Goal: Task Accomplishment & Management: Use online tool/utility

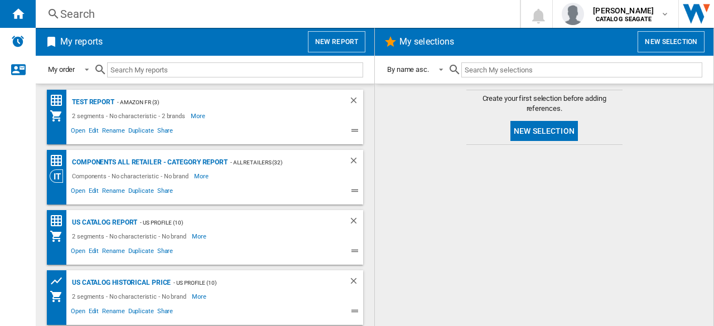
click at [553, 129] on button "New selection" at bounding box center [543, 131] width 67 height 20
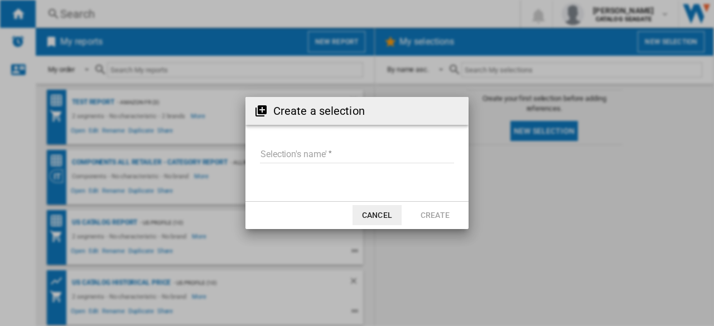
click at [334, 153] on input "Selection's name'" at bounding box center [357, 155] width 194 height 17
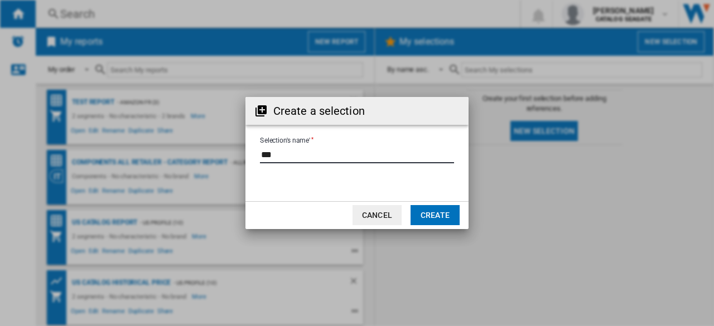
type input "***"
click at [431, 220] on button "Create" at bounding box center [434, 215] width 49 height 20
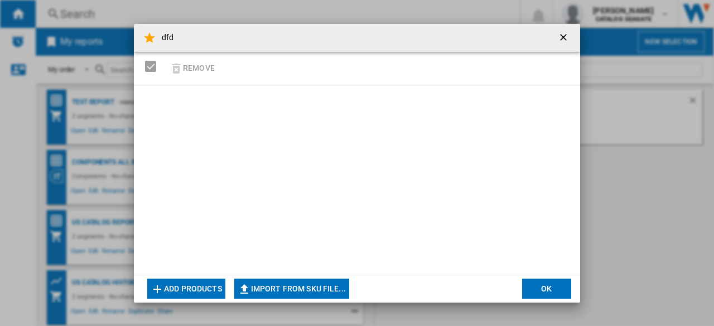
click at [197, 298] on button "Add products" at bounding box center [186, 289] width 78 height 20
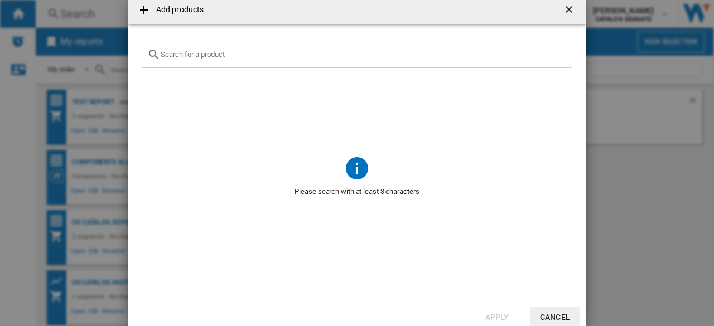
click at [209, 52] on input "text" at bounding box center [364, 54] width 406 height 8
click at [173, 56] on input "[PERSON_NAME]" at bounding box center [357, 54] width 393 height 8
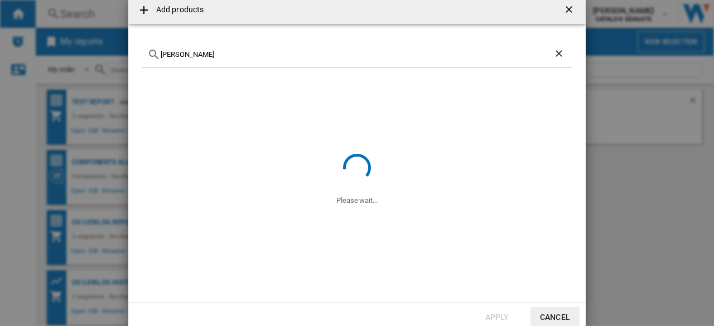
click at [173, 56] on input "[PERSON_NAME]" at bounding box center [357, 54] width 393 height 8
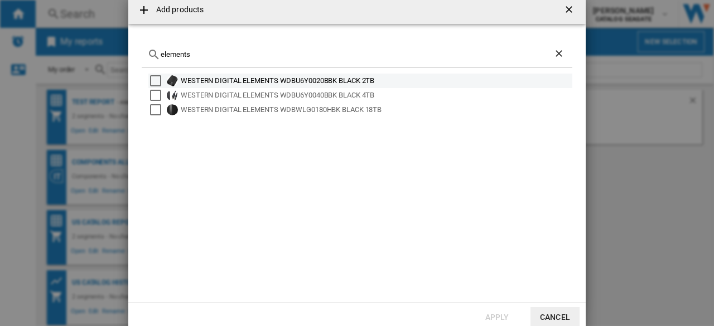
type input "elements"
click at [157, 82] on div "Select" at bounding box center [155, 80] width 11 height 11
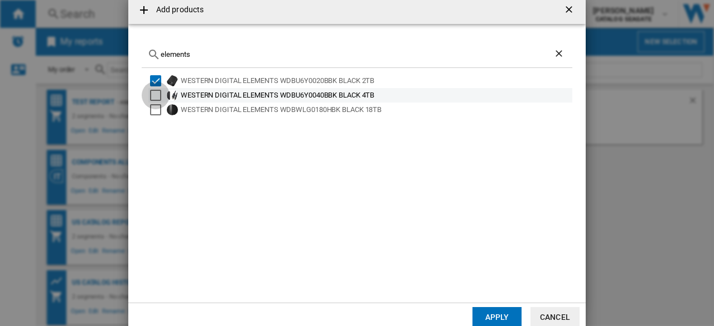
click at [158, 96] on div "Select" at bounding box center [155, 95] width 11 height 11
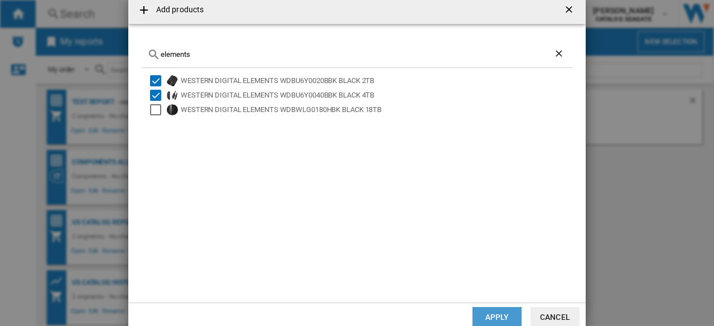
drag, startPoint x: 514, startPoint y: 315, endPoint x: 414, endPoint y: 170, distance: 176.0
click at [513, 315] on button "Apply" at bounding box center [496, 317] width 49 height 20
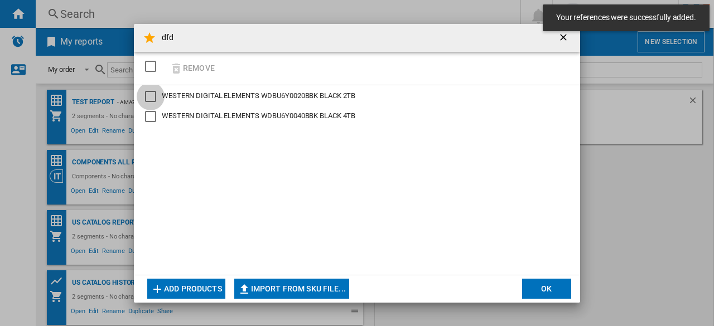
click at [156, 101] on div "WESTERN DIGITAL ELEMENTS WDBU6Y0020BBK BLACK 2TB" at bounding box center [150, 96] width 11 height 11
click at [154, 114] on div "WESTERN DIGITAL ELEMENTS WDBU6Y0040BBK BLACK 4TB" at bounding box center [150, 116] width 11 height 11
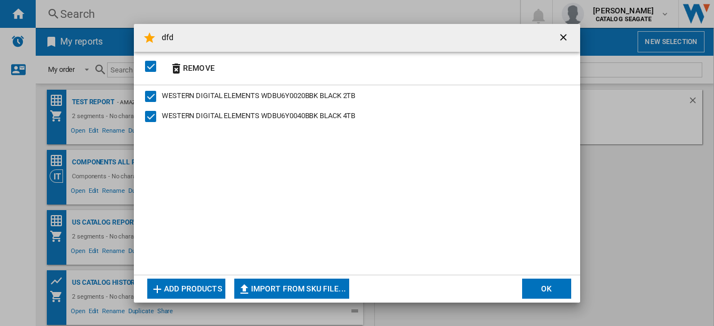
click at [550, 289] on button "OK" at bounding box center [546, 289] width 49 height 20
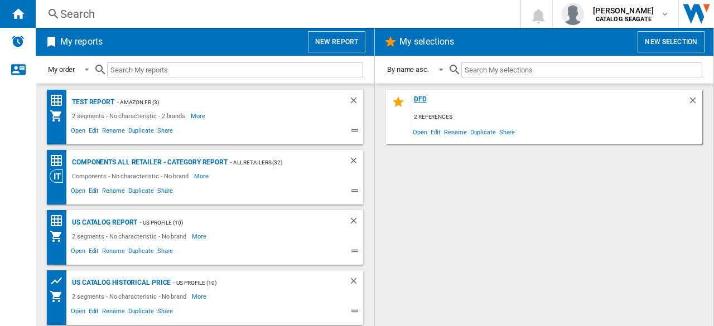
click at [423, 97] on div "dfd" at bounding box center [549, 102] width 277 height 15
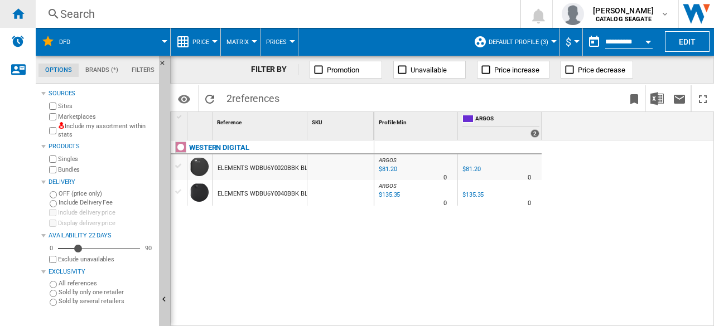
click at [15, 16] on ng-md-icon "Home" at bounding box center [17, 13] width 13 height 13
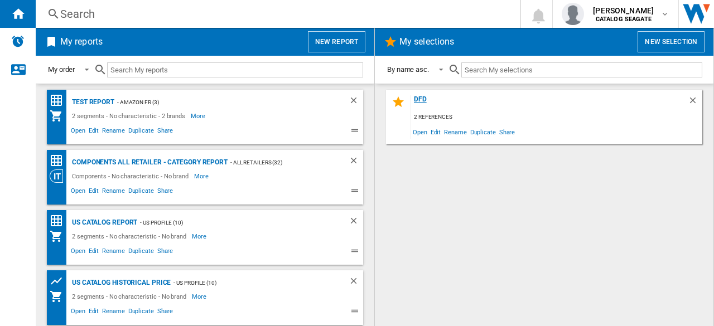
click at [423, 99] on div "dfd" at bounding box center [549, 102] width 277 height 15
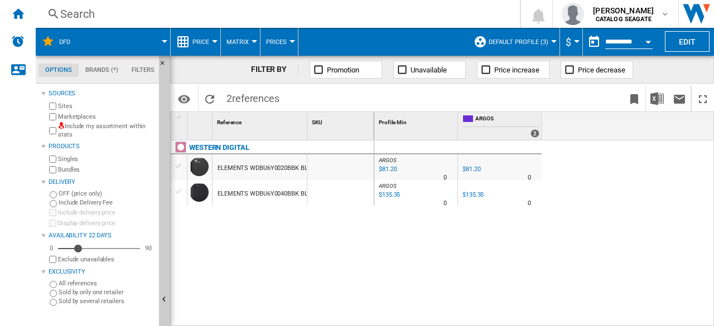
drag, startPoint x: 217, startPoint y: 170, endPoint x: 297, endPoint y: 168, distance: 79.8
click at [297, 168] on div "ELEMENTS WDBU6Y0020BBK BLACK 2TB" at bounding box center [274, 169] width 114 height 26
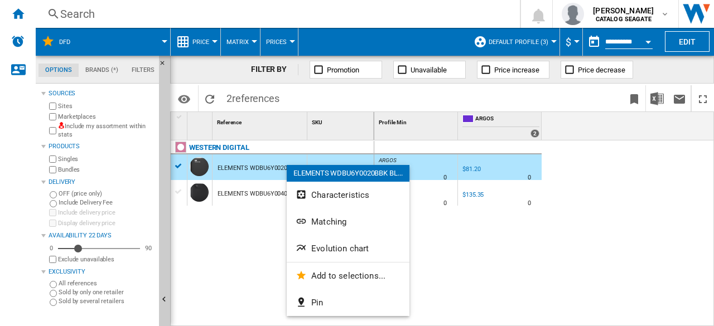
click at [307, 128] on div at bounding box center [357, 163] width 714 height 326
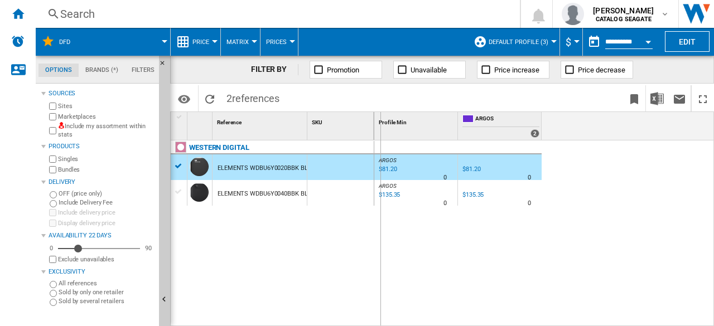
drag, startPoint x: 304, startPoint y: 133, endPoint x: 380, endPoint y: 133, distance: 75.8
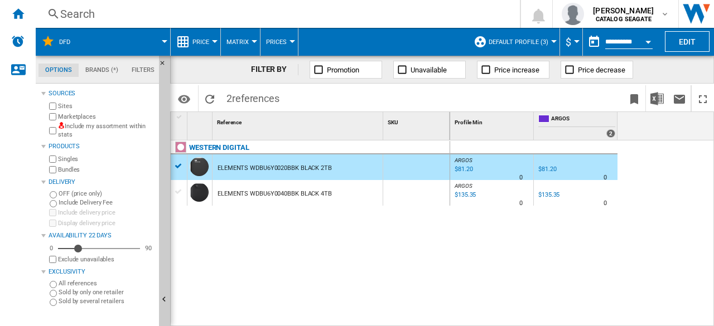
click at [294, 171] on div "ELEMENTS WDBU6Y0020BBK BLACK 2TB" at bounding box center [274, 169] width 114 height 26
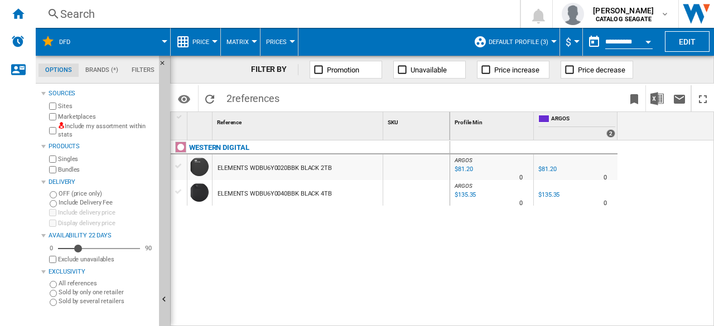
click at [294, 171] on div "ELEMENTS WDBU6Y0020BBK BLACK 2TB" at bounding box center [274, 169] width 114 height 26
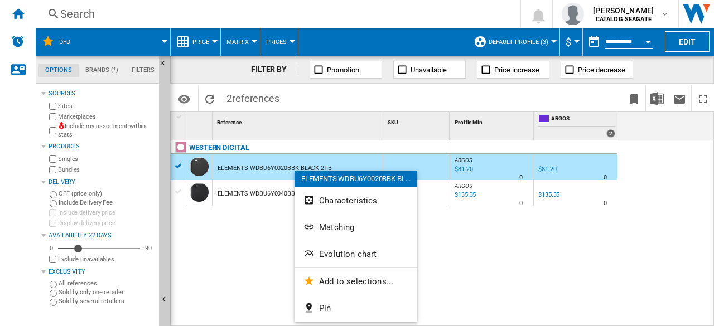
click at [447, 240] on div at bounding box center [357, 163] width 714 height 326
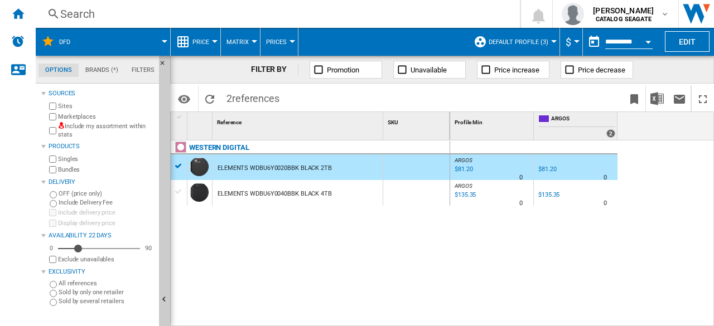
click at [441, 243] on div "WESTERN DIGITAL ELEMENTS WDBU6Y0020BBK BLACK 2TB ELEMENTS WDBU6Y0040BBK BLACK 4…" at bounding box center [310, 231] width 279 height 181
click at [665, 9] on md-icon "button" at bounding box center [664, 13] width 9 height 9
